Goal: Complete application form: Complete application form

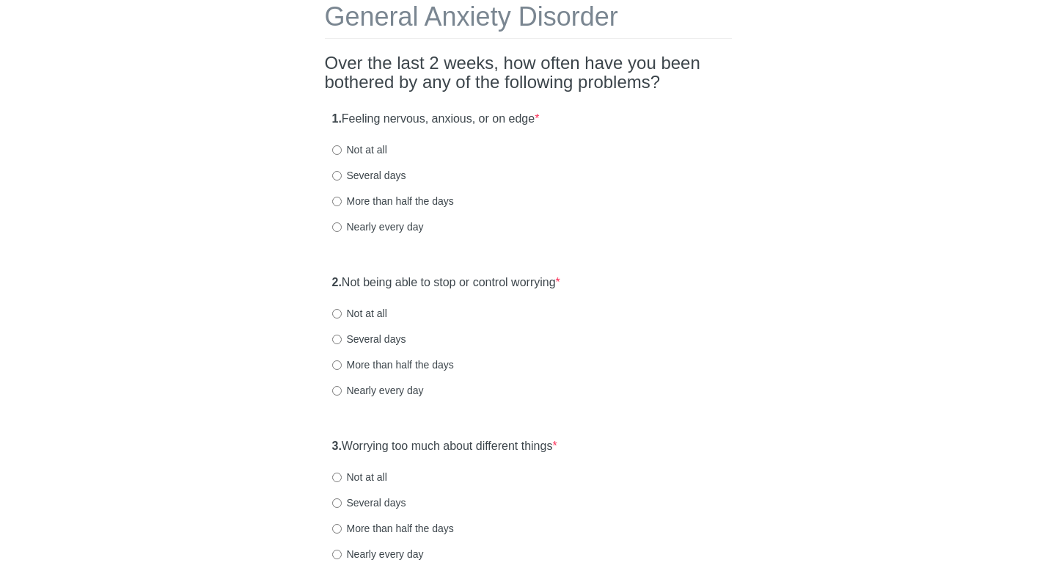
scroll to position [88, 0]
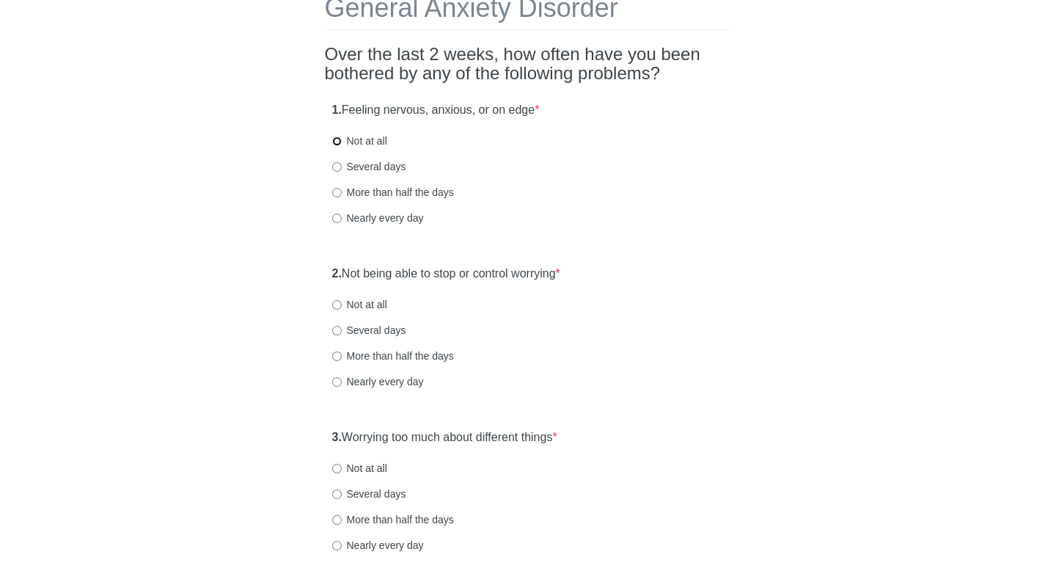
click at [337, 141] on input "Not at all" at bounding box center [337, 141] width 10 height 10
radio input "true"
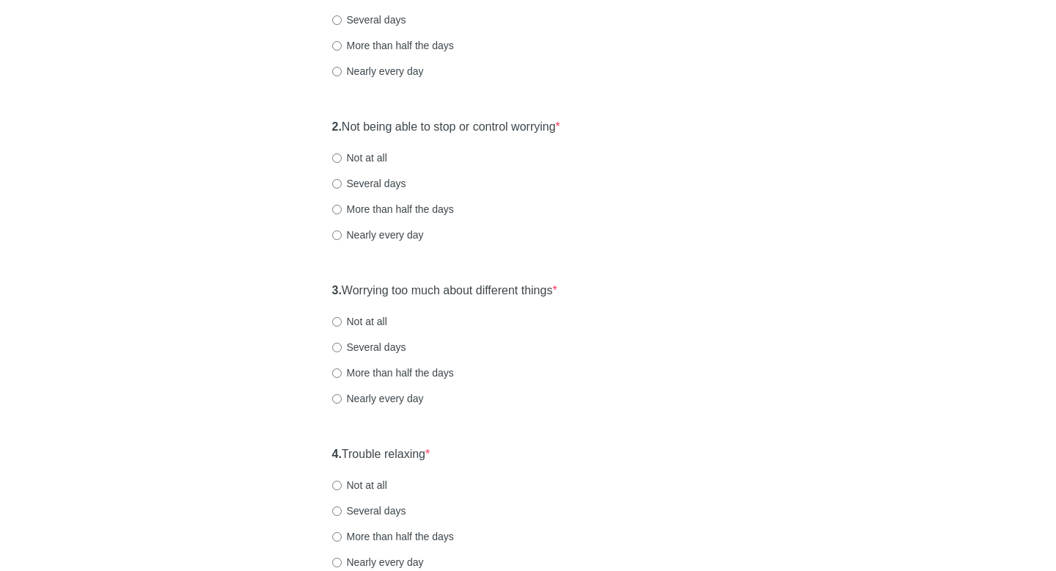
scroll to position [235, 0]
click at [336, 157] on input "Not at all" at bounding box center [337, 158] width 10 height 10
radio input "true"
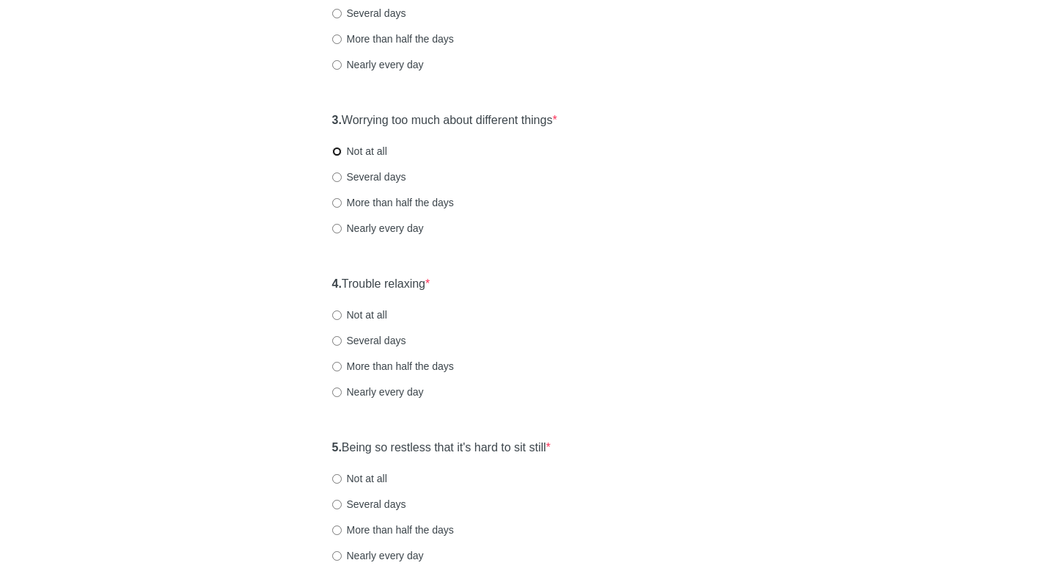
click at [337, 151] on input "Not at all" at bounding box center [337, 152] width 10 height 10
radio input "true"
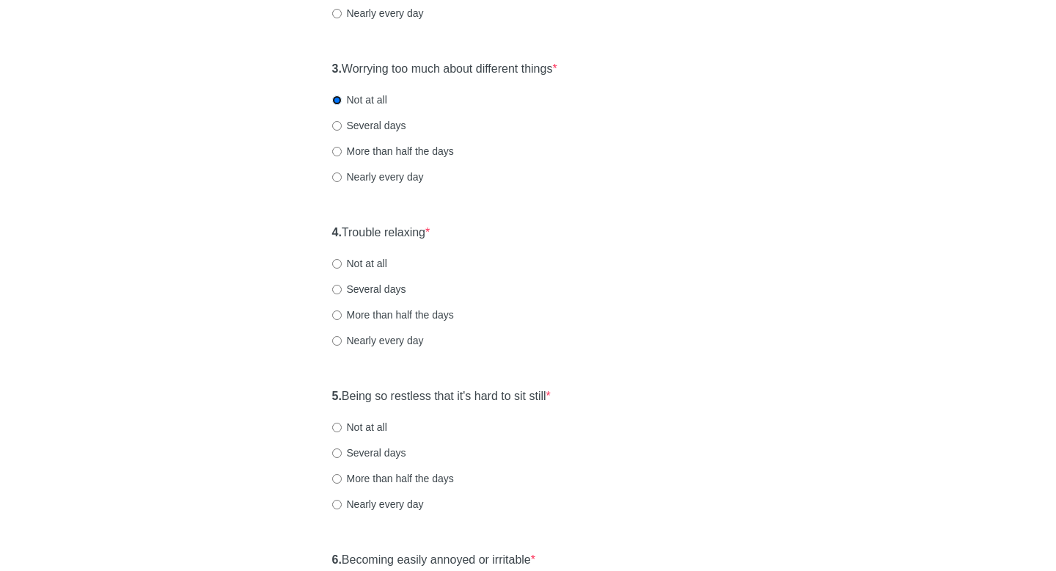
scroll to position [517, 0]
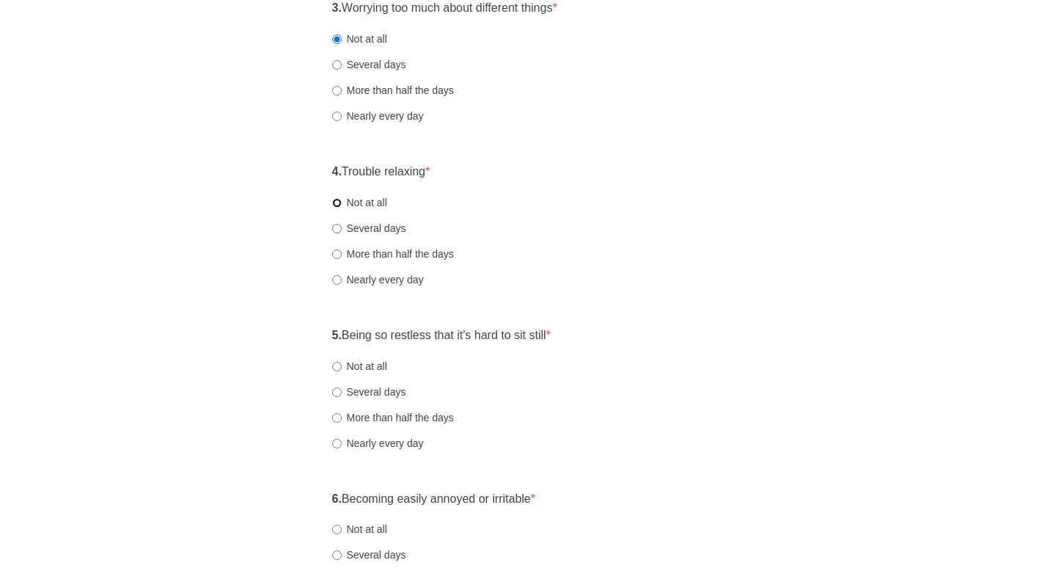
click at [339, 201] on input "Not at all" at bounding box center [337, 203] width 10 height 10
radio input "true"
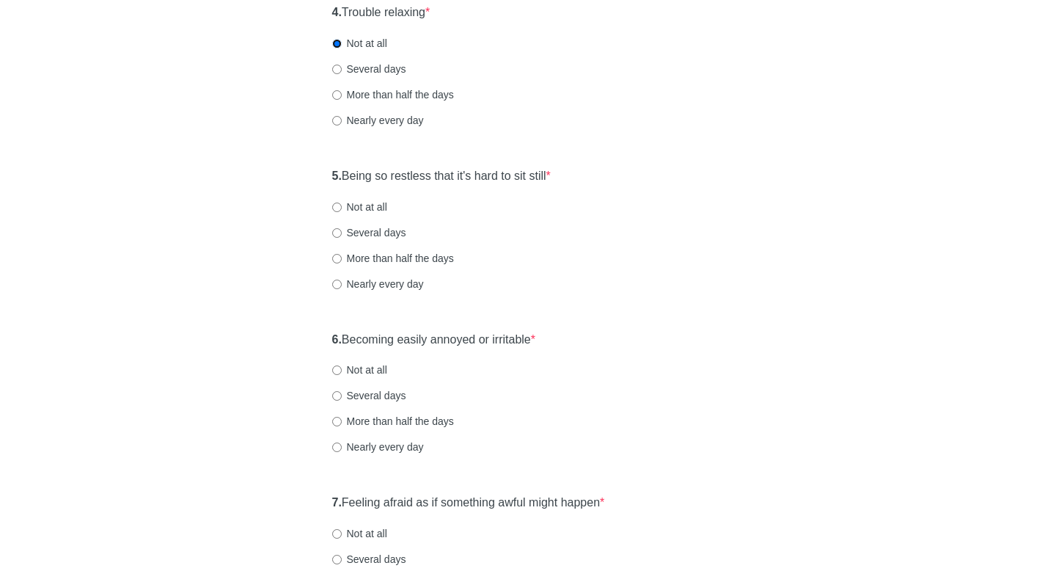
scroll to position [700, 0]
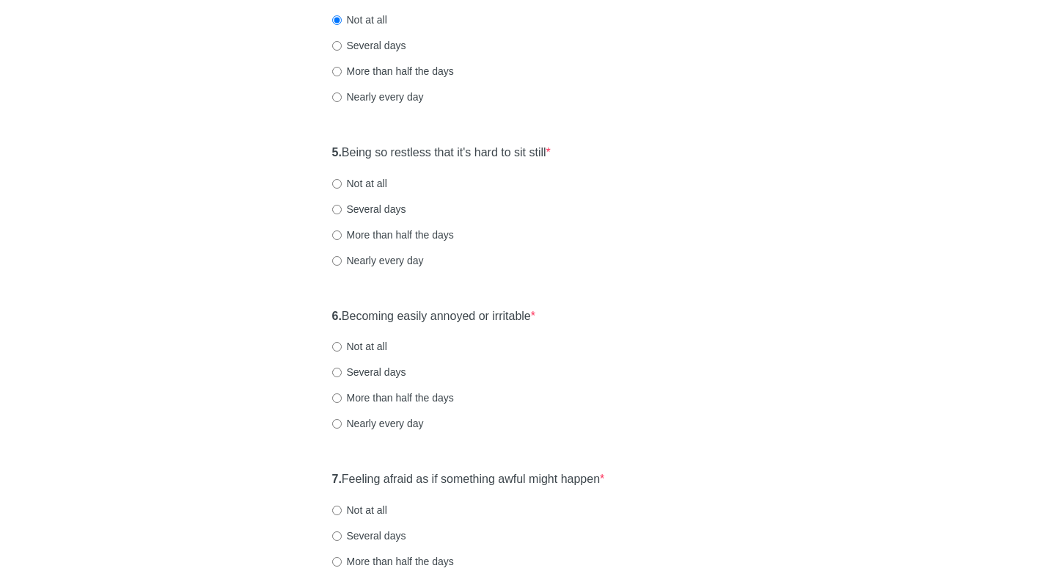
click at [333, 215] on label "Several days" at bounding box center [369, 209] width 74 height 15
click at [333, 214] on input "Several days" at bounding box center [337, 210] width 10 height 10
radio input "true"
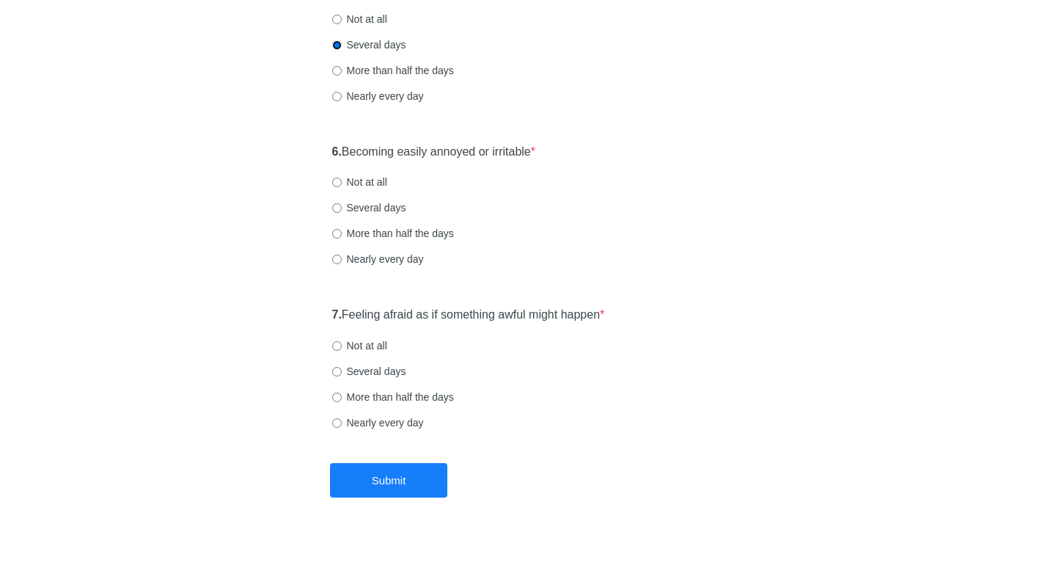
scroll to position [867, 0]
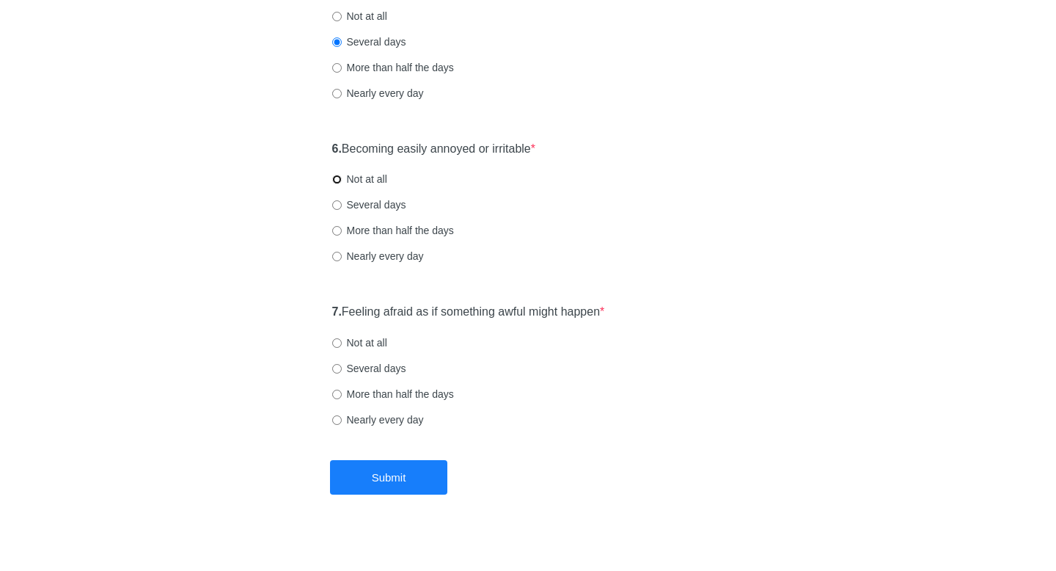
click at [335, 179] on input "Not at all" at bounding box center [337, 180] width 10 height 10
radio input "true"
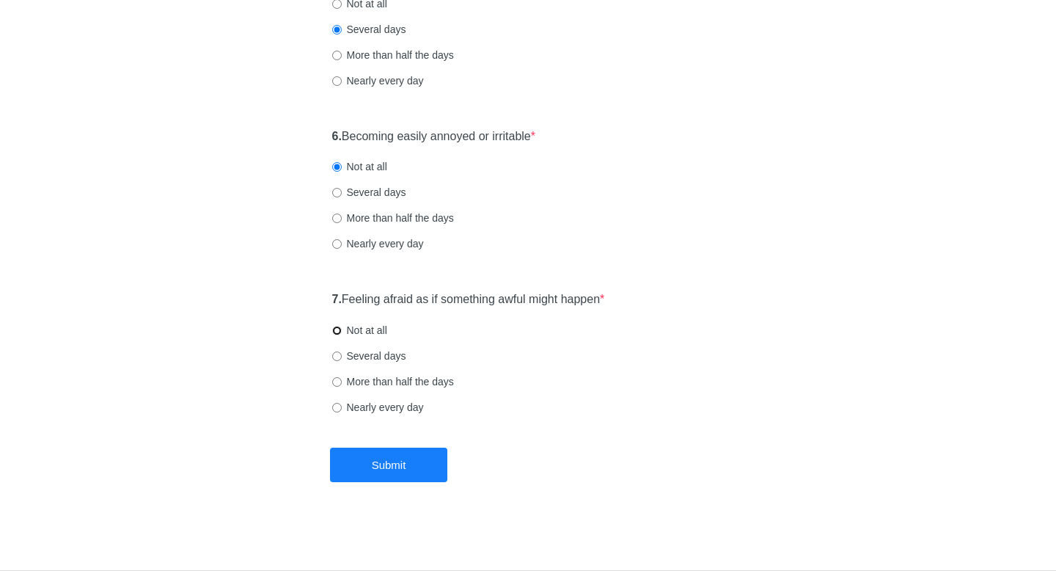
click at [338, 329] on input "Not at all" at bounding box center [337, 331] width 10 height 10
radio input "true"
click at [416, 464] on button "Submit" at bounding box center [388, 464] width 117 height 34
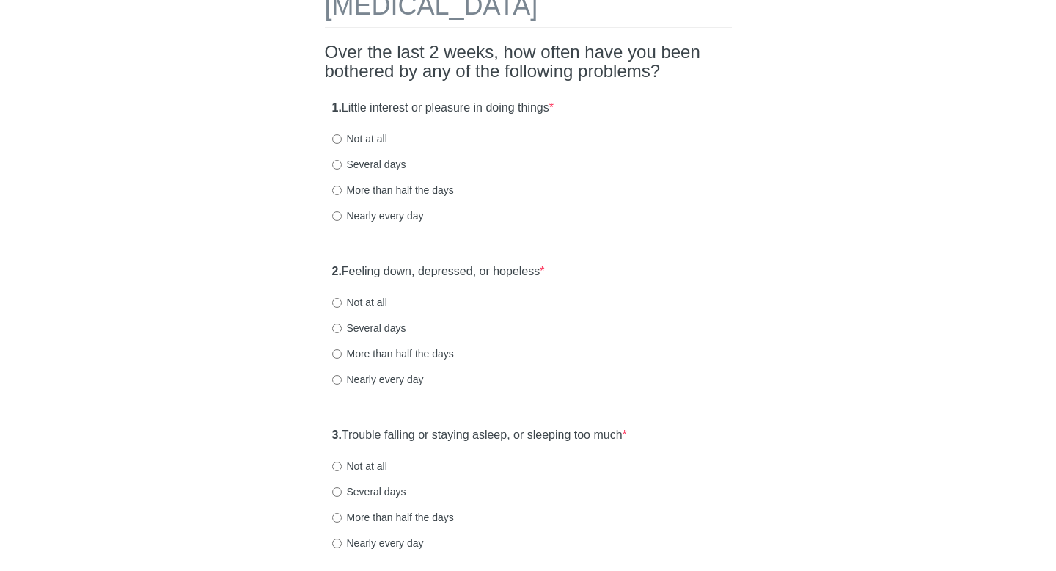
scroll to position [94, 0]
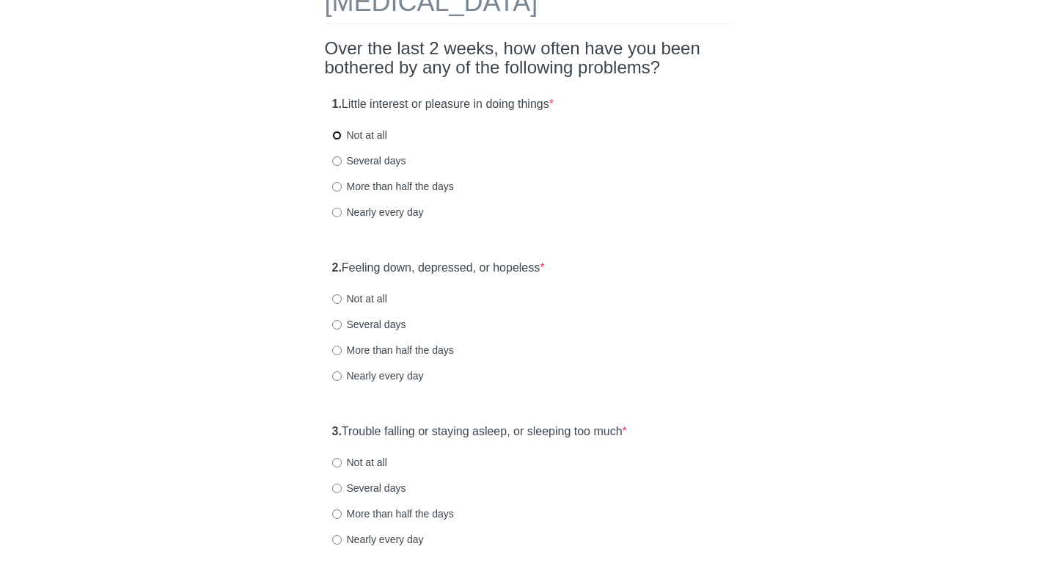
click at [334, 133] on input "Not at all" at bounding box center [337, 136] width 10 height 10
radio input "true"
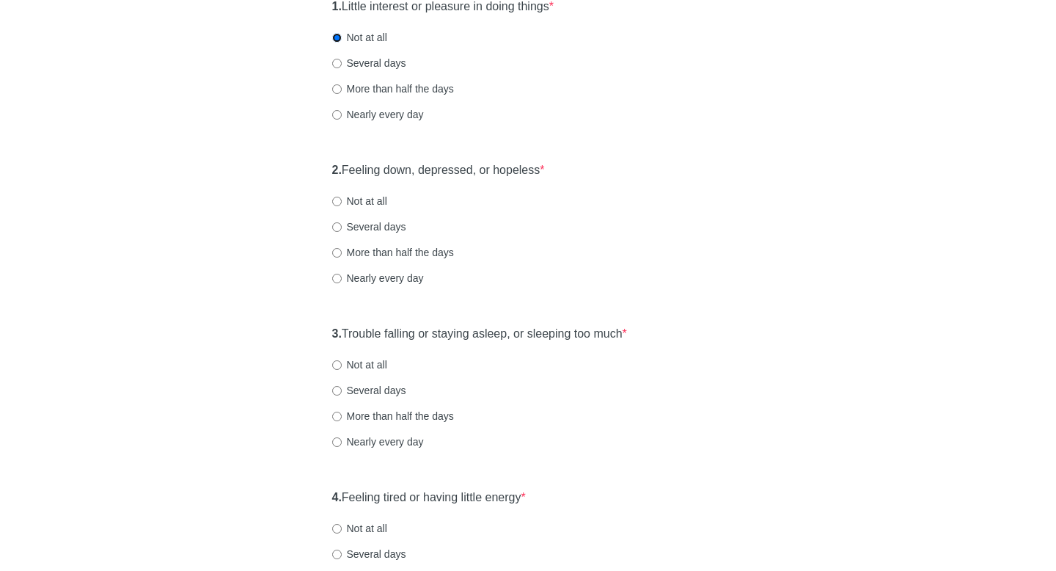
scroll to position [193, 0]
click at [340, 197] on input "Not at all" at bounding box center [337, 200] width 10 height 10
radio input "true"
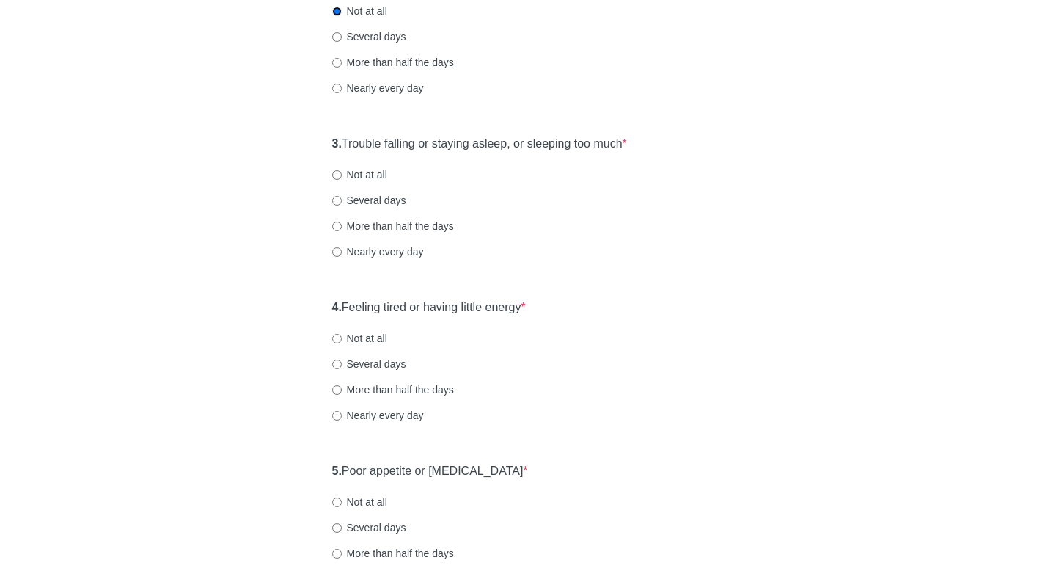
scroll to position [382, 0]
click at [340, 175] on input "Not at all" at bounding box center [337, 174] width 10 height 10
radio input "true"
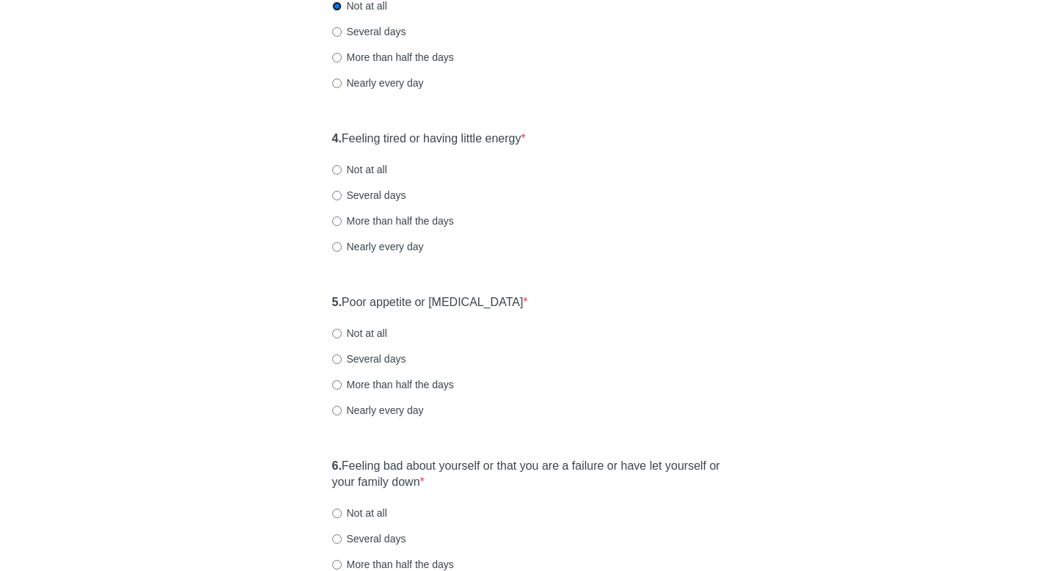
scroll to position [554, 0]
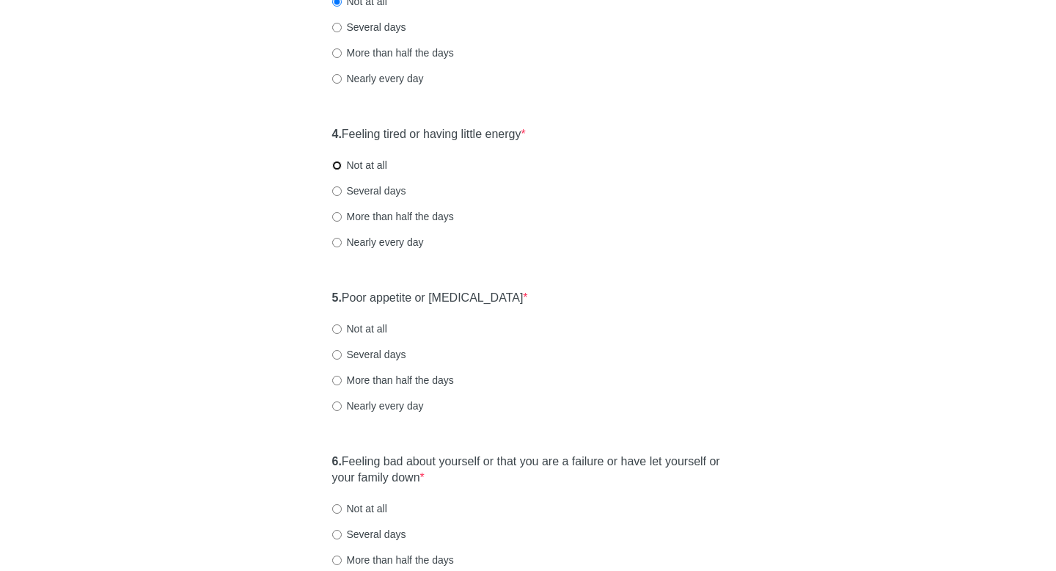
click at [336, 162] on input "Not at all" at bounding box center [337, 166] width 10 height 10
radio input "true"
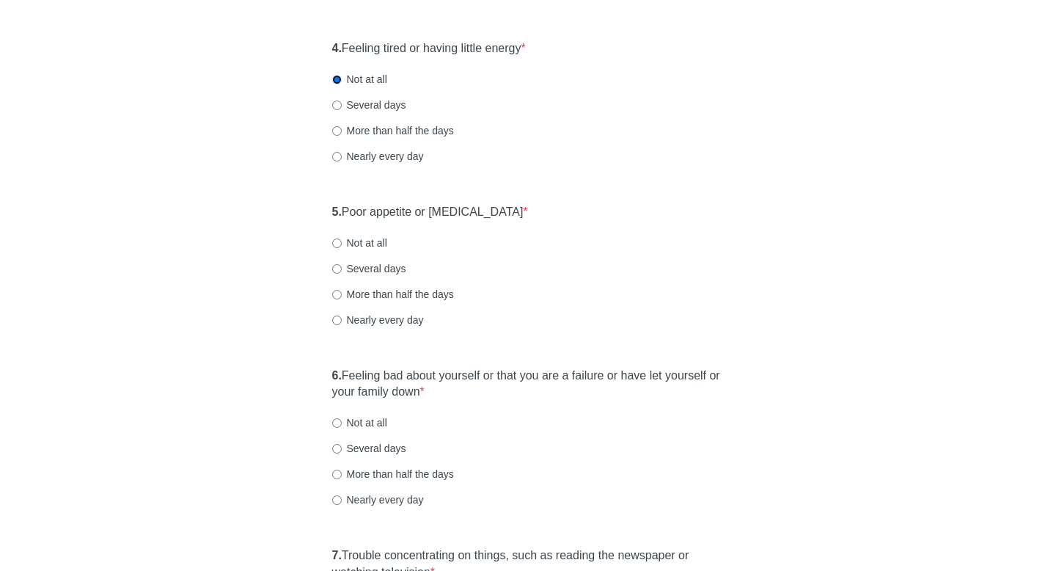
scroll to position [717, 0]
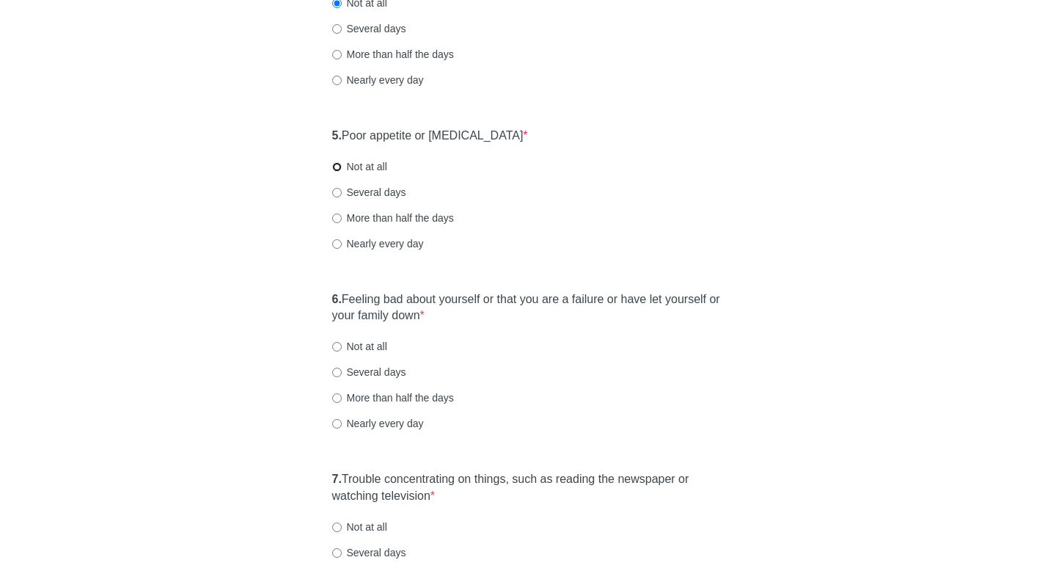
click at [334, 167] on input "Not at all" at bounding box center [337, 167] width 10 height 10
radio input "true"
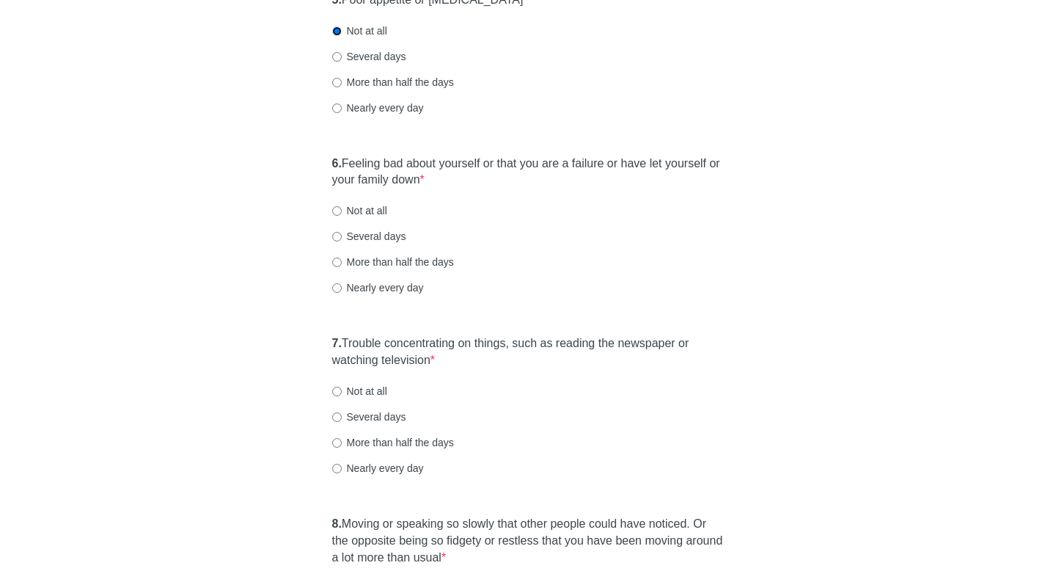
scroll to position [871, 0]
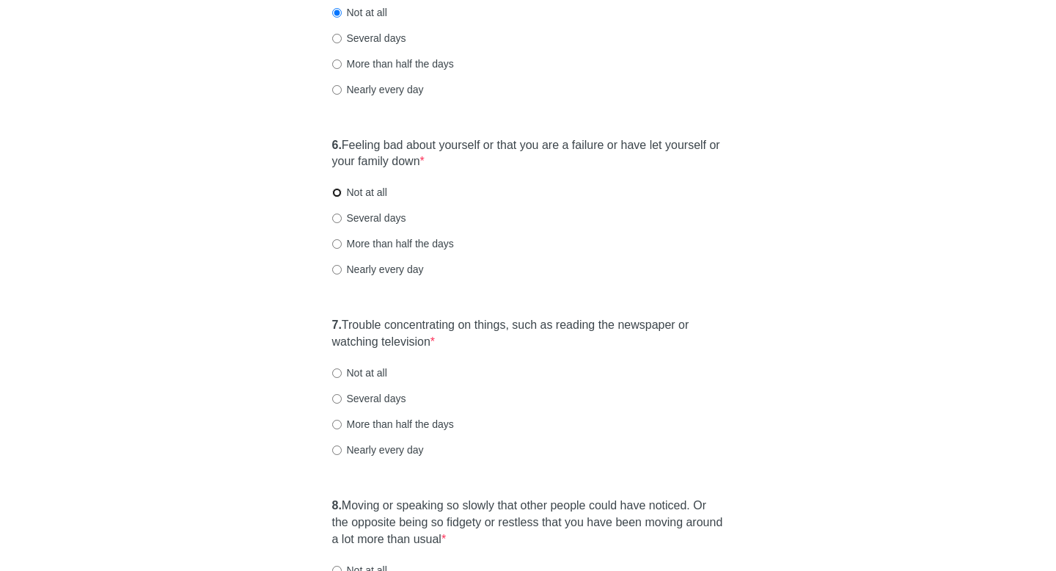
click at [334, 193] on input "Not at all" at bounding box center [337, 193] width 10 height 10
radio input "true"
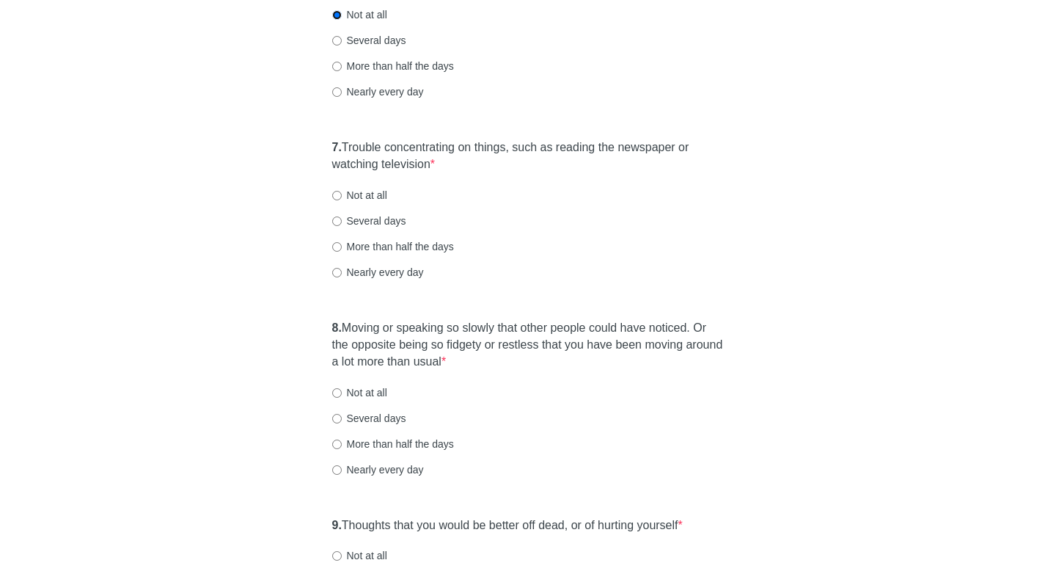
scroll to position [1051, 0]
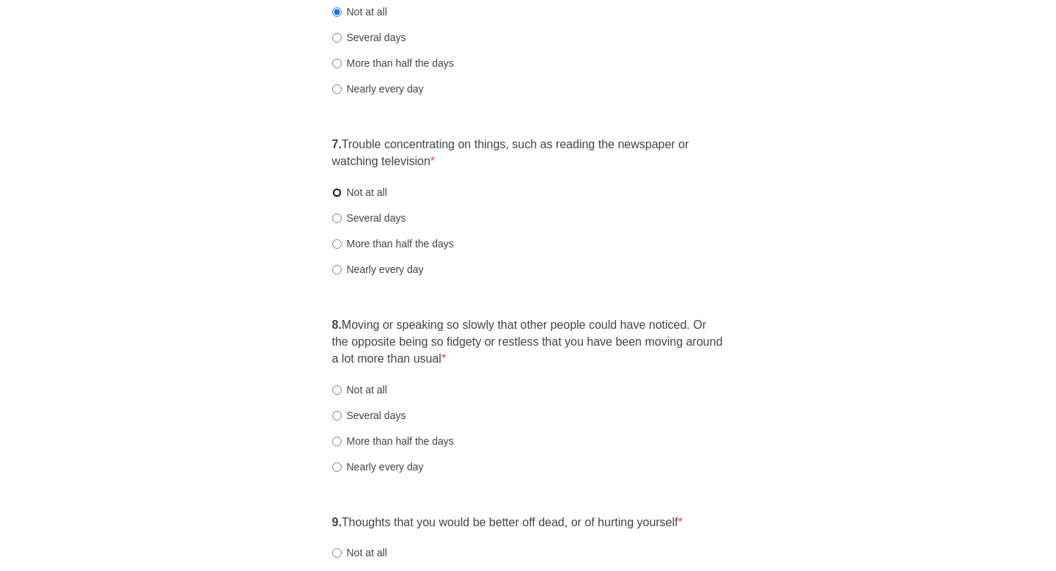
click at [338, 193] on input "Not at all" at bounding box center [337, 193] width 10 height 10
radio input "true"
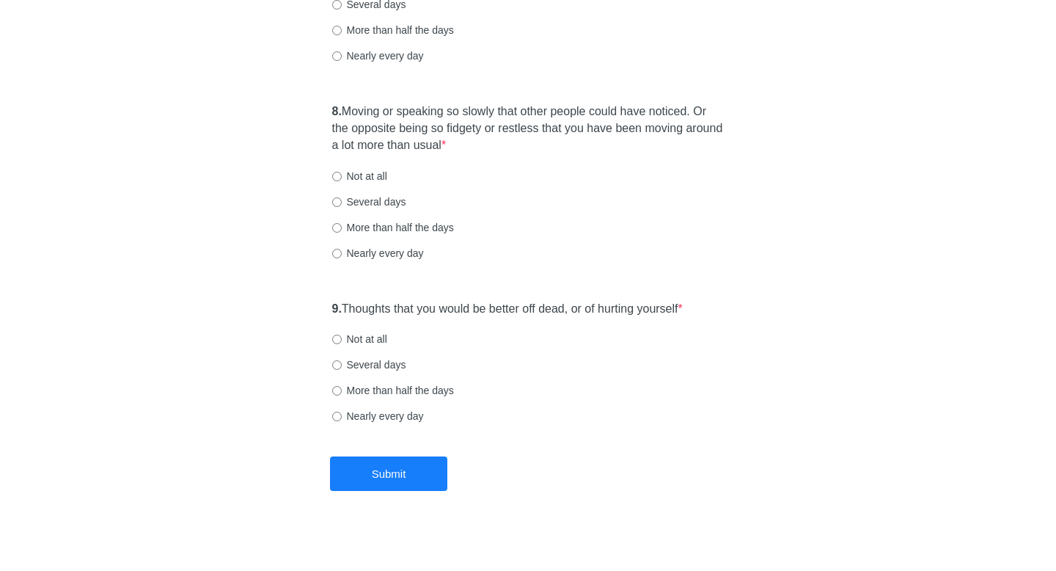
scroll to position [1265, 0]
click at [338, 175] on input "Not at all" at bounding box center [337, 176] width 10 height 10
radio input "true"
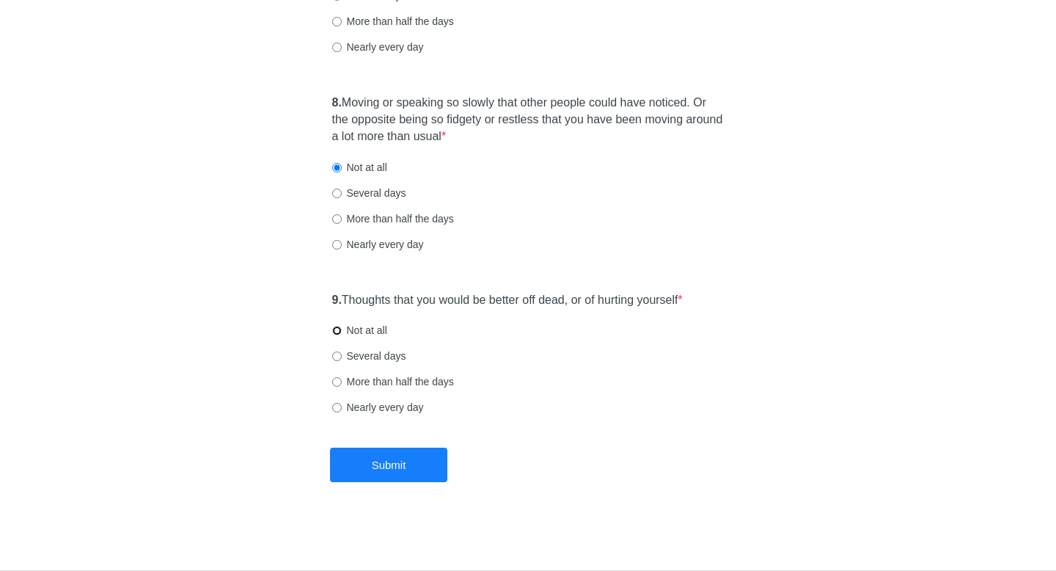
click at [338, 329] on input "Not at all" at bounding box center [337, 331] width 10 height 10
radio input "true"
drag, startPoint x: 380, startPoint y: 461, endPoint x: 380, endPoint y: 445, distance: 15.4
click at [380, 461] on button "Submit" at bounding box center [388, 464] width 117 height 34
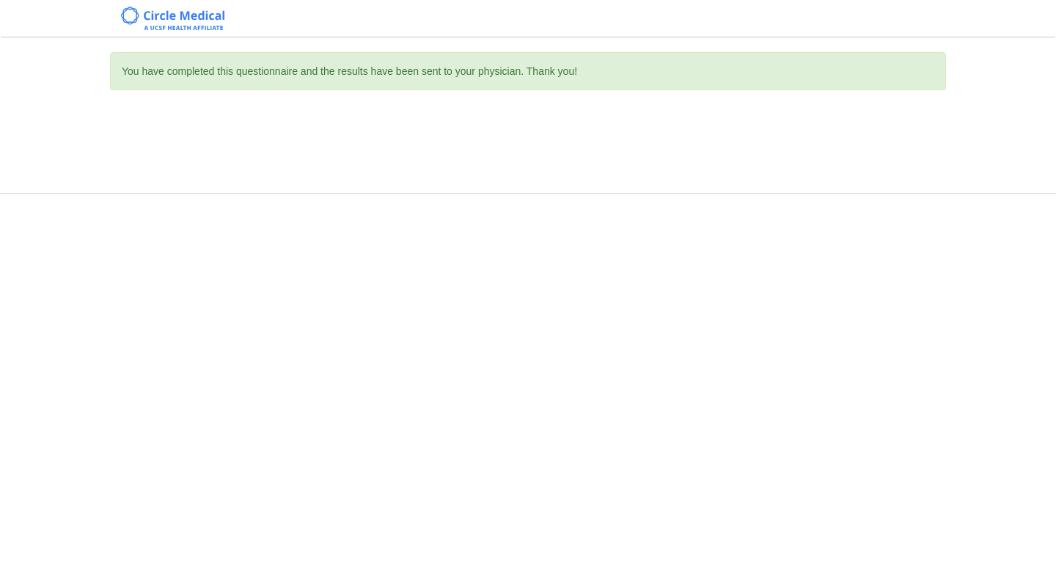
scroll to position [0, 0]
